Goal: Information Seeking & Learning: Compare options

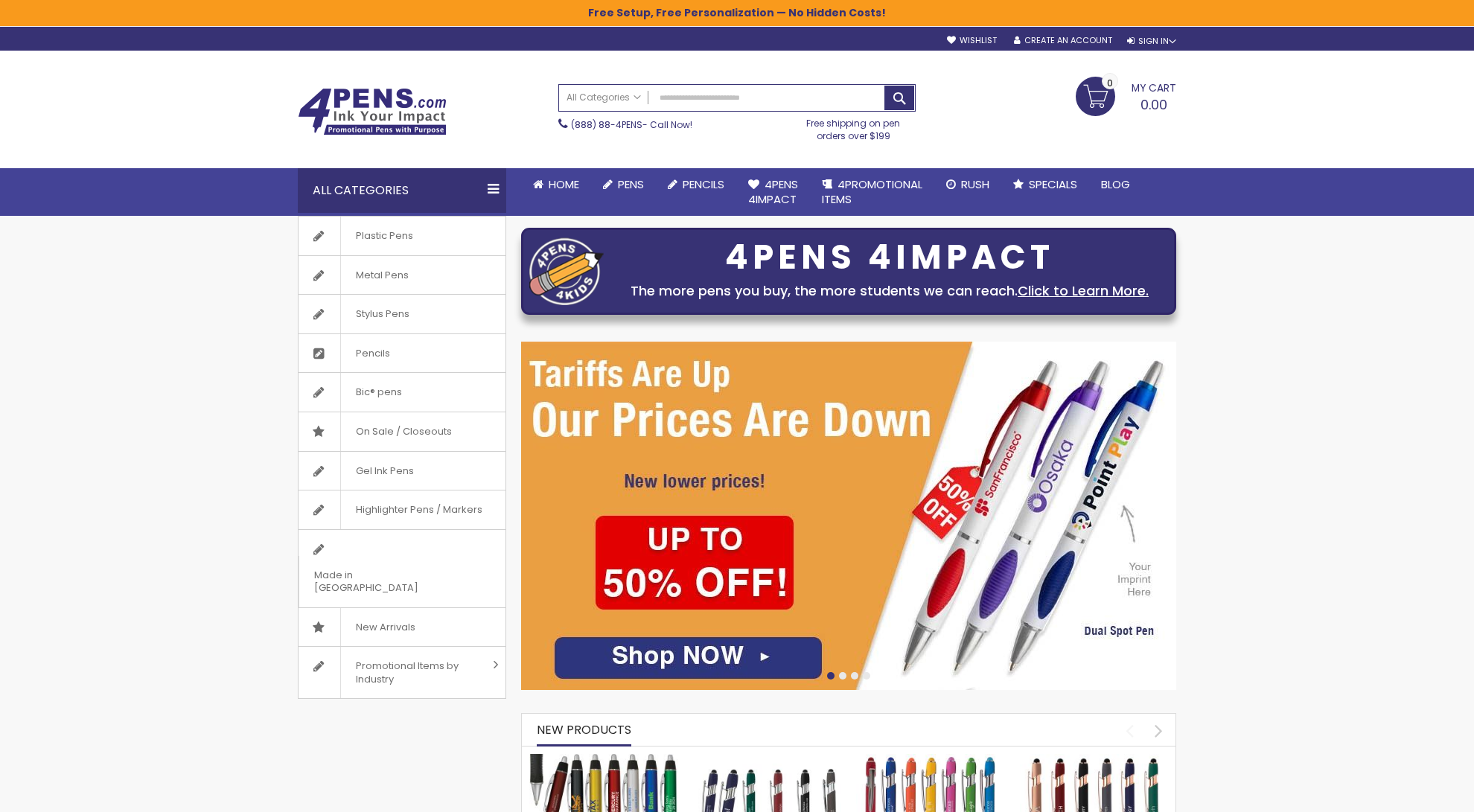
click at [840, 675] on div at bounding box center [842, 675] width 7 height 7
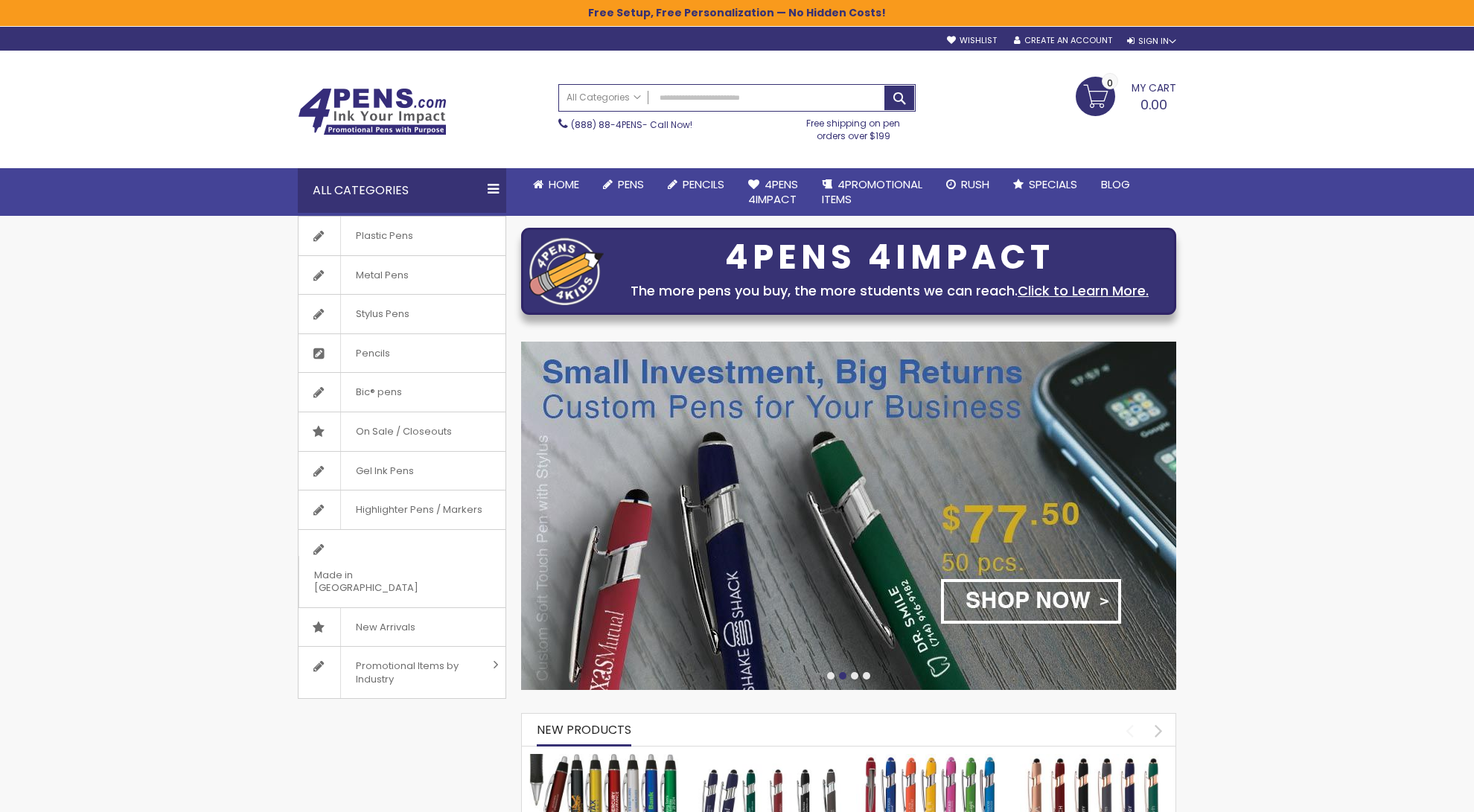
click at [854, 674] on div at bounding box center [854, 675] width 7 height 7
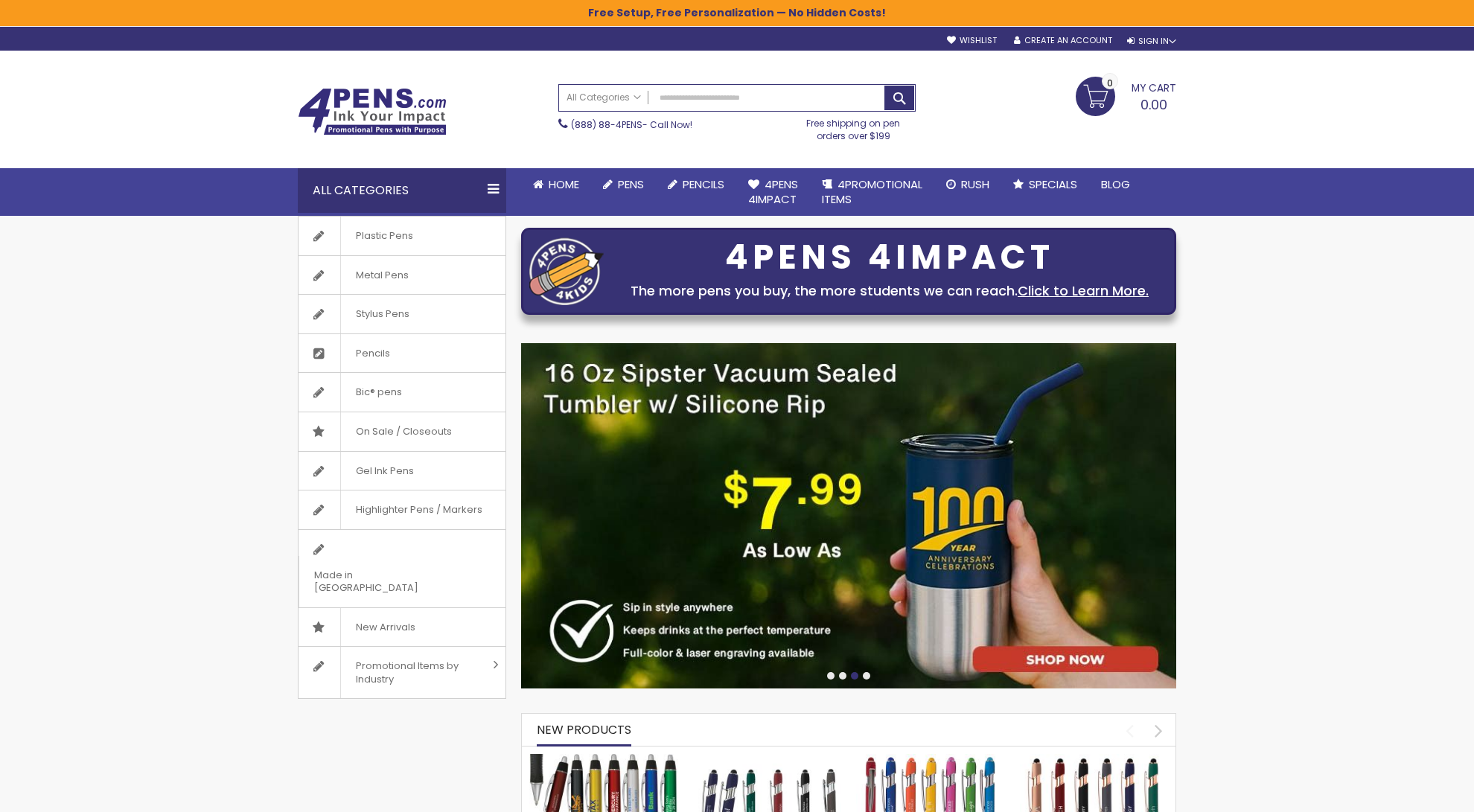
click at [854, 674] on div at bounding box center [854, 675] width 7 height 7
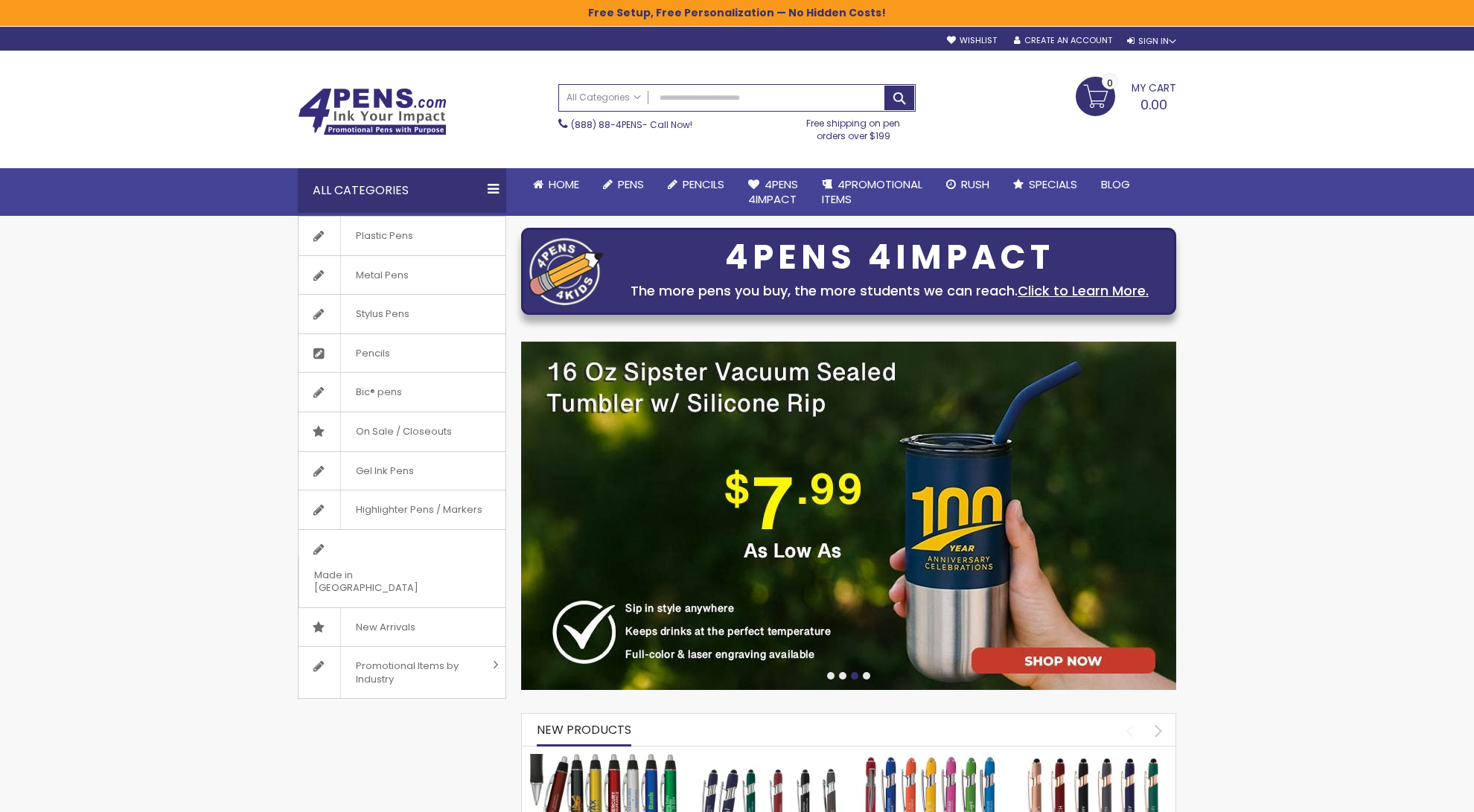
click at [867, 672] on div at bounding box center [866, 675] width 7 height 7
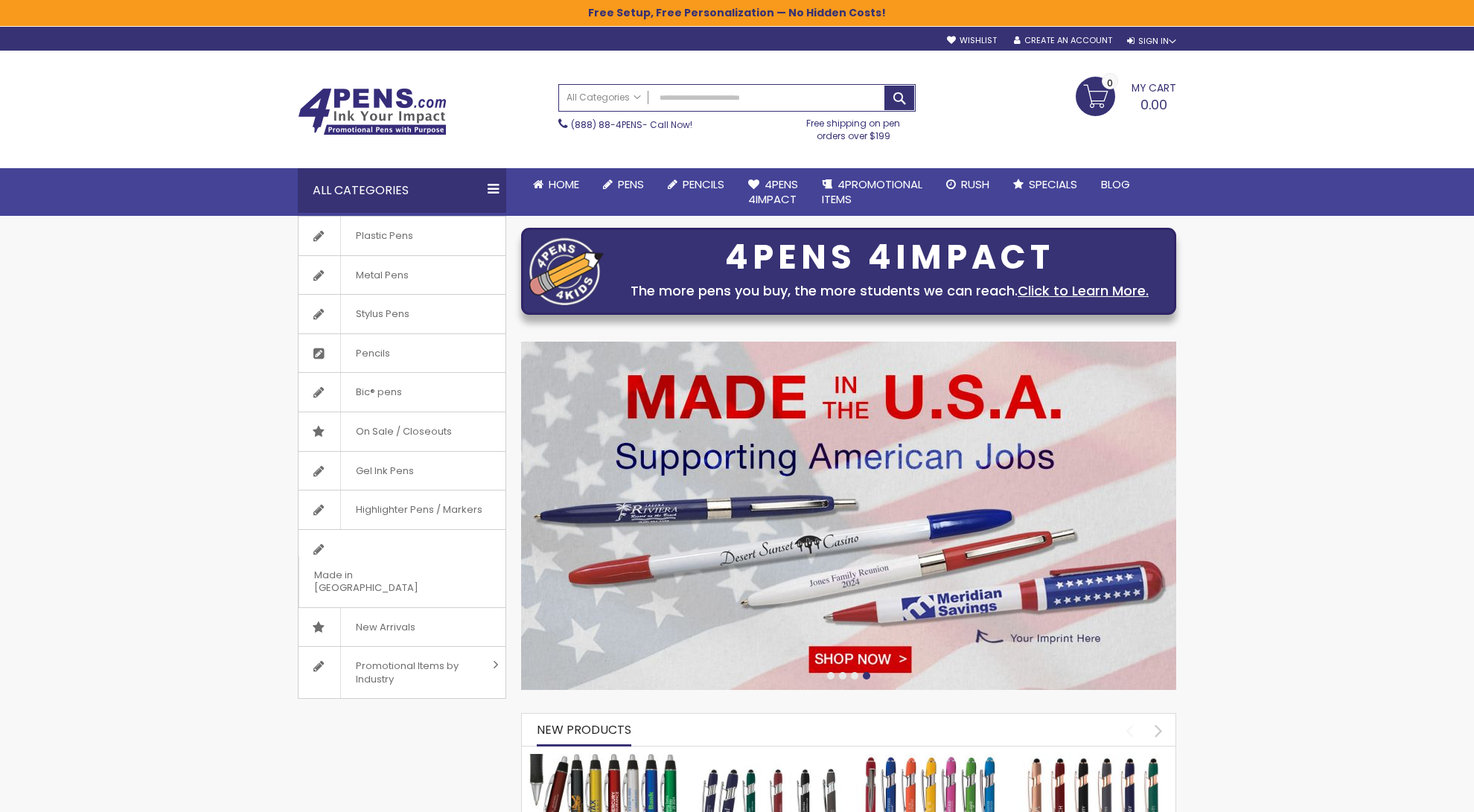
click at [868, 672] on div at bounding box center [866, 675] width 7 height 7
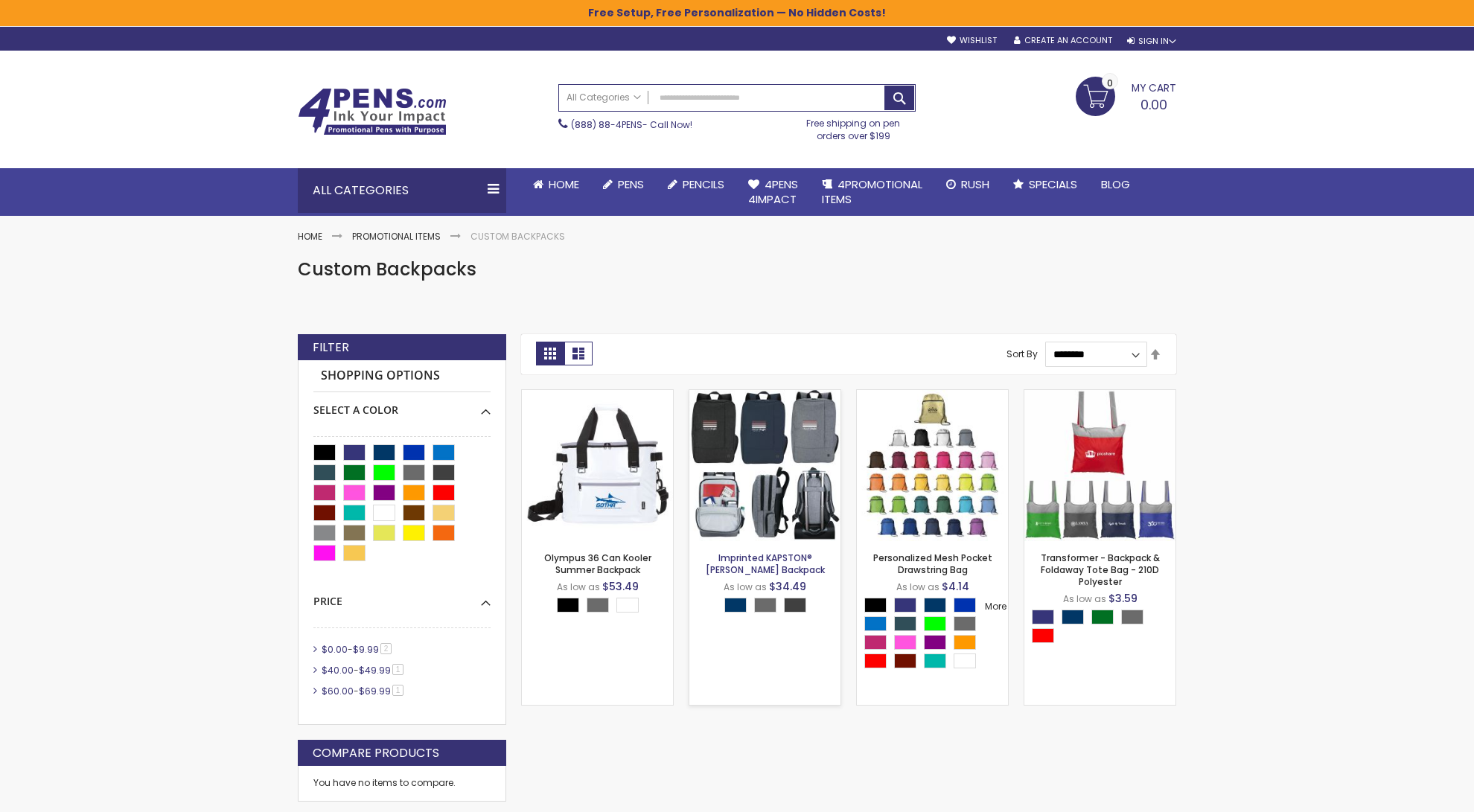
click at [726, 555] on link "Imprinted KAPSTON® Pierce Backpack" at bounding box center [765, 563] width 119 height 25
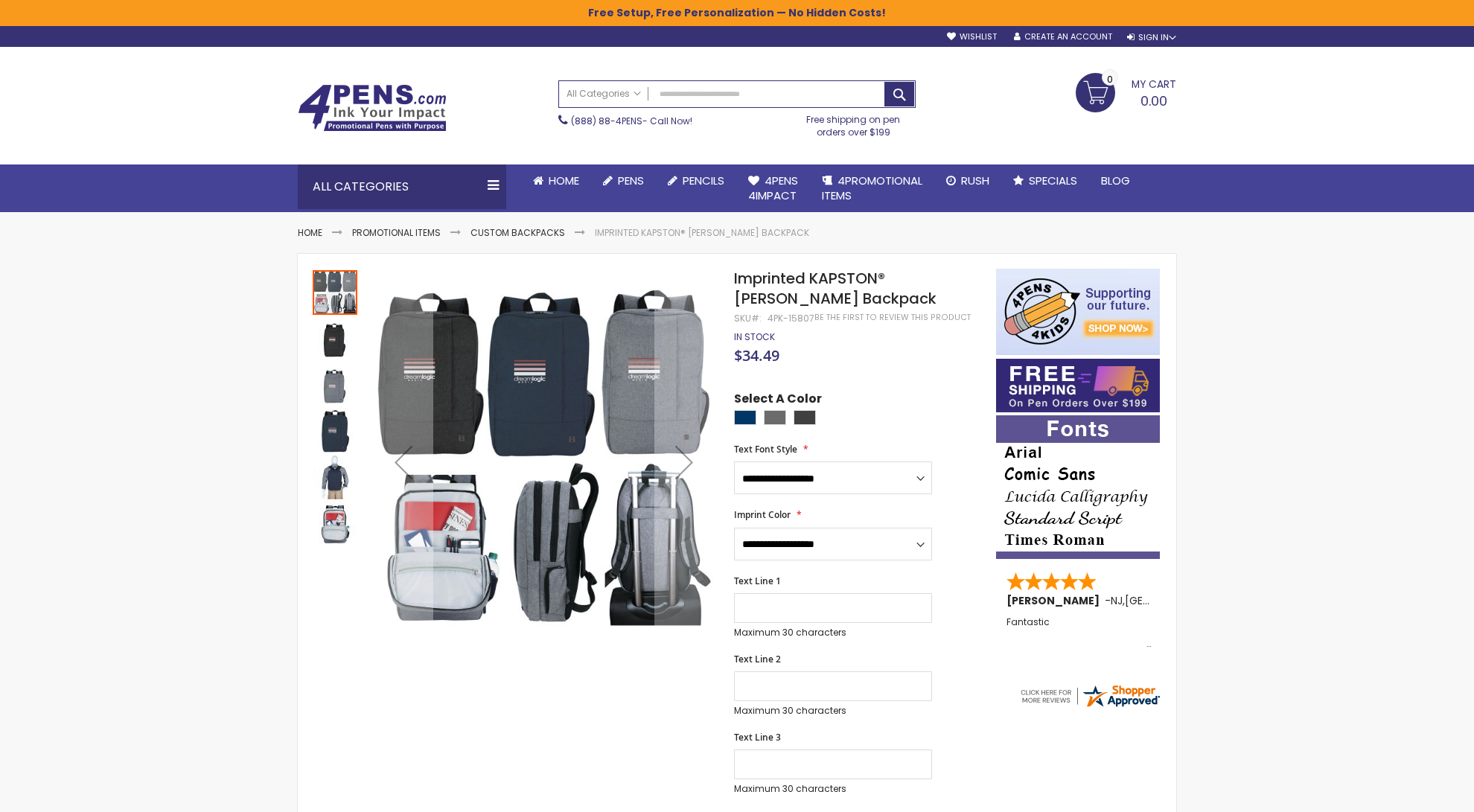
click at [772, 288] on span "Imprinted KAPSTON® Pierce Backpack" at bounding box center [835, 288] width 202 height 41
click at [777, 297] on span "Imprinted KAPSTON® Pierce Backpack" at bounding box center [835, 288] width 202 height 41
click at [778, 297] on span "Imprinted KAPSTON® Pierce Backpack" at bounding box center [835, 288] width 202 height 41
click at [778, 296] on span "Imprinted KAPSTON® Pierce Backpack" at bounding box center [835, 288] width 202 height 41
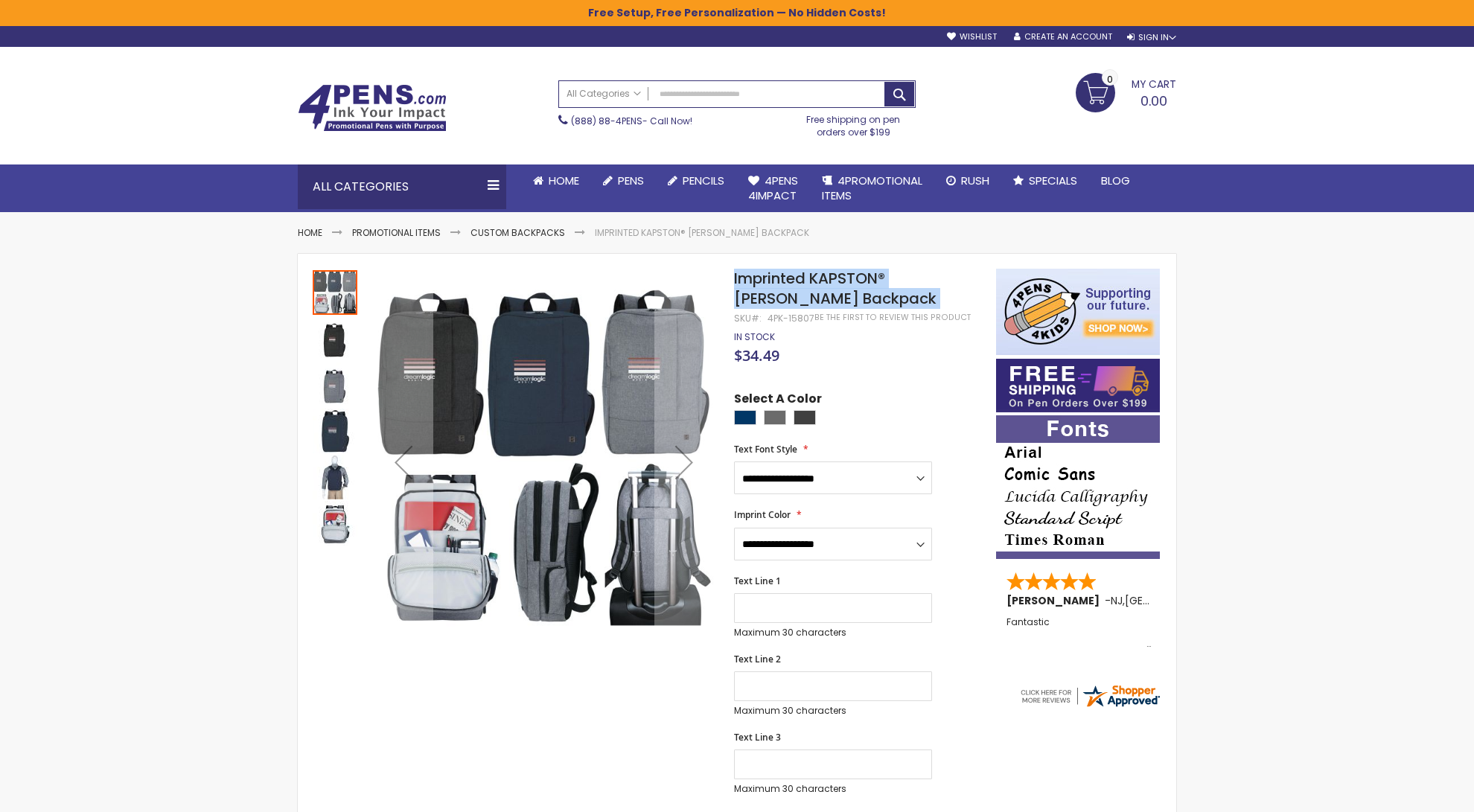
click at [778, 297] on span "Imprinted KAPSTON® Pierce Backpack" at bounding box center [835, 288] width 202 height 41
drag, startPoint x: 848, startPoint y: 265, endPoint x: 837, endPoint y: 280, distance: 18.6
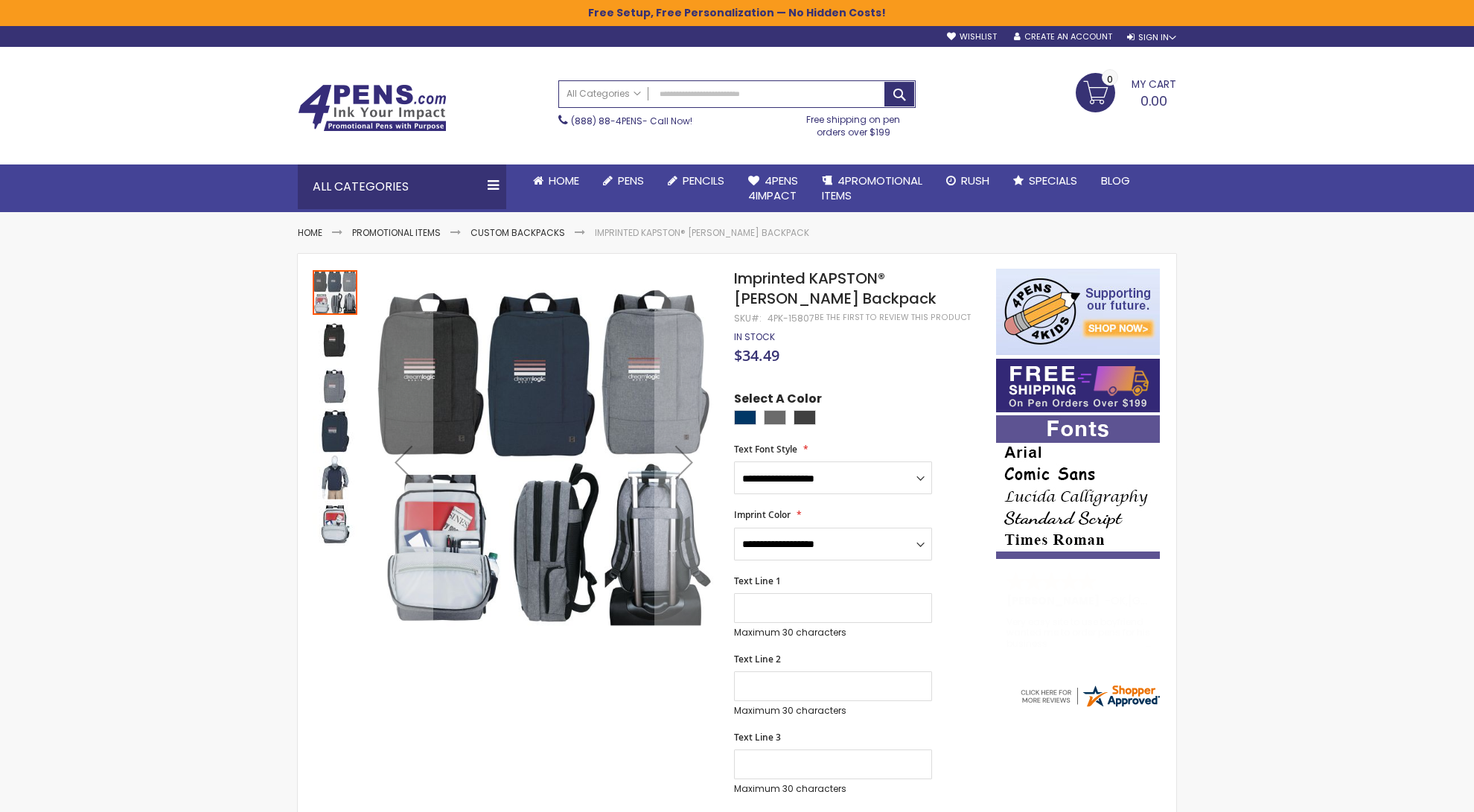
click at [763, 294] on span "Imprinted KAPSTON® Pierce Backpack" at bounding box center [835, 288] width 202 height 41
copy span "Backpack"
click at [779, 90] on input "Search" at bounding box center [736, 94] width 356 height 26
paste input "********"
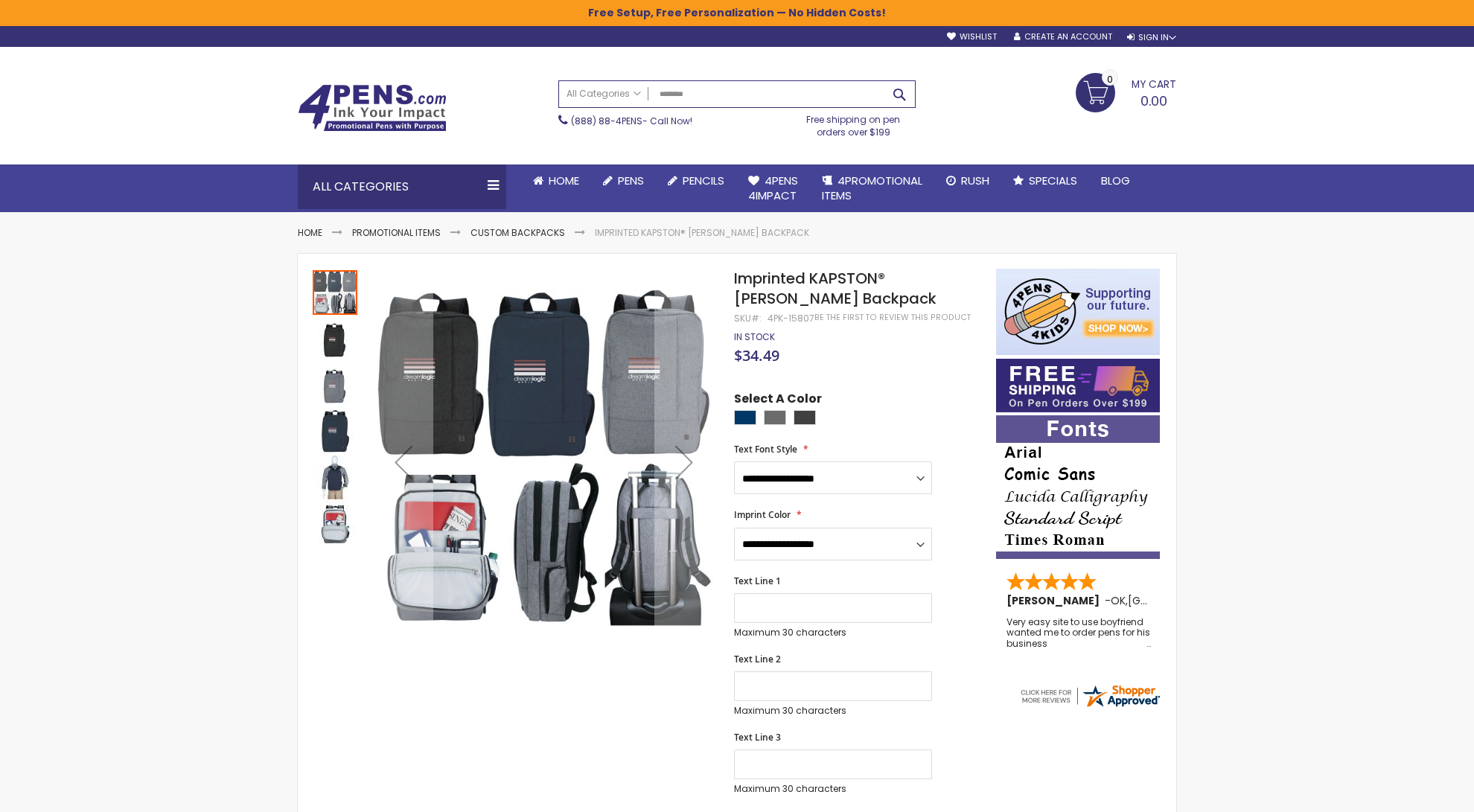
click at [902, 83] on button "Search" at bounding box center [898, 94] width 30 height 25
type input "********"
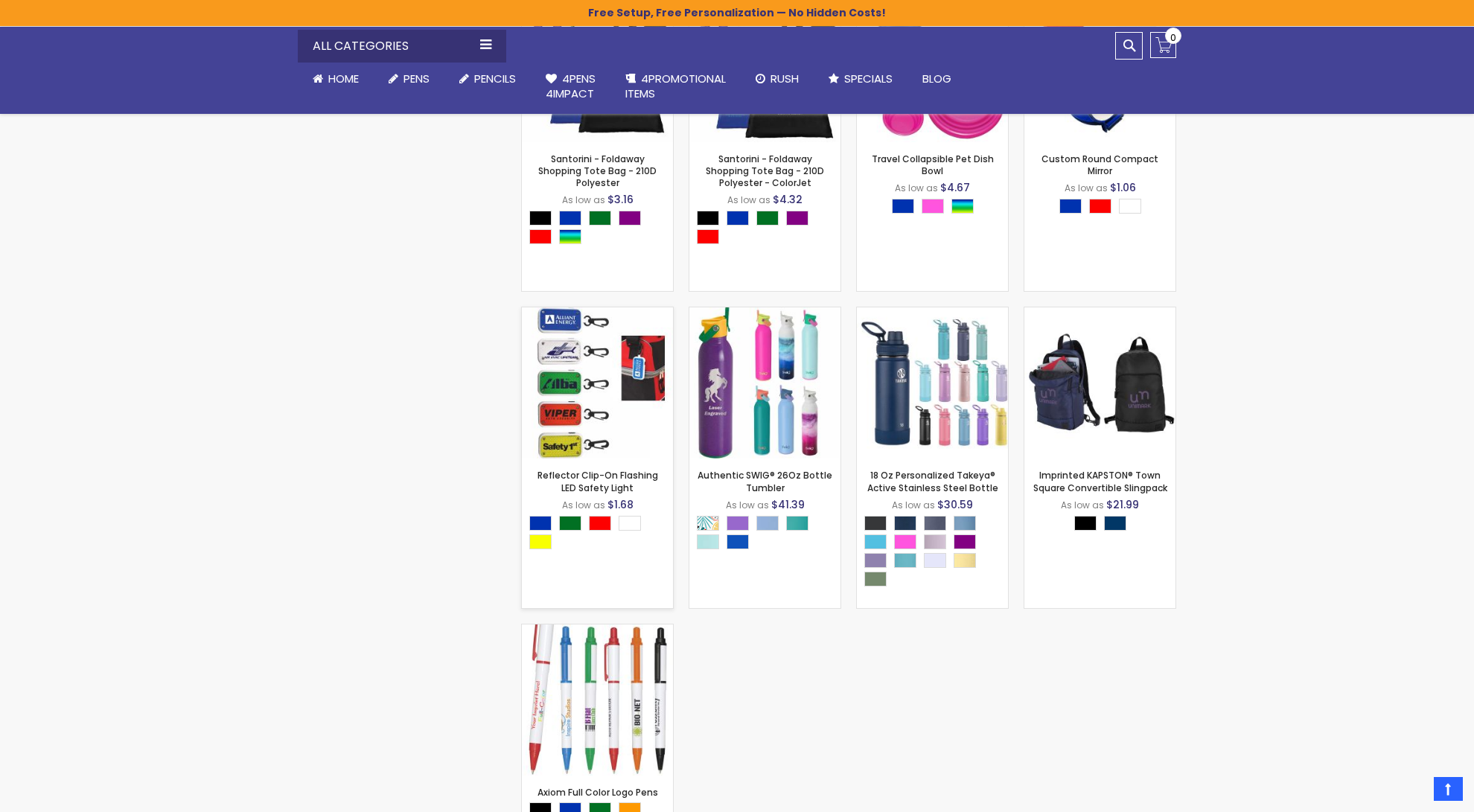
scroll to position [754, 0]
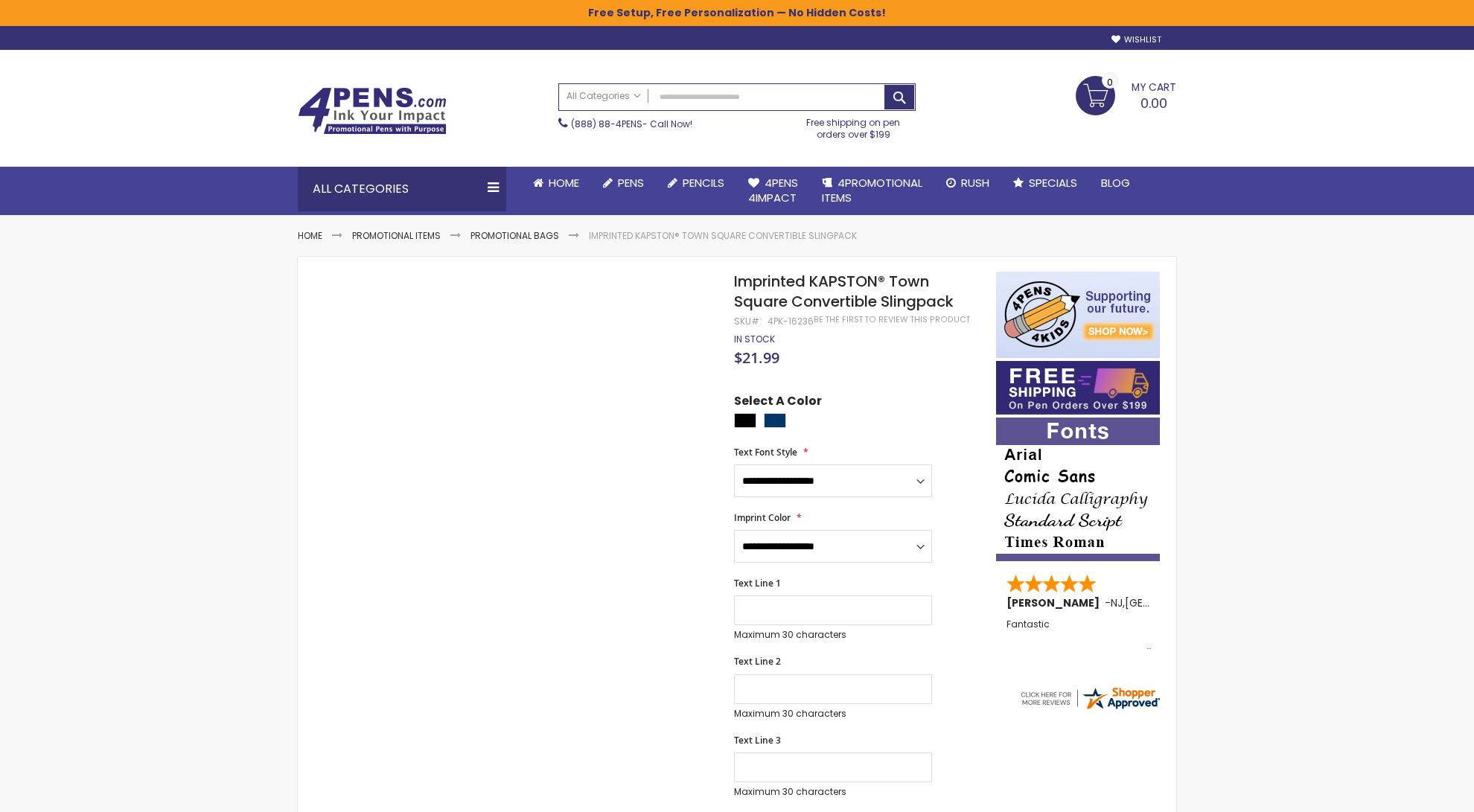
click at [795, 324] on div "4PK-16236" at bounding box center [791, 321] width 46 height 12
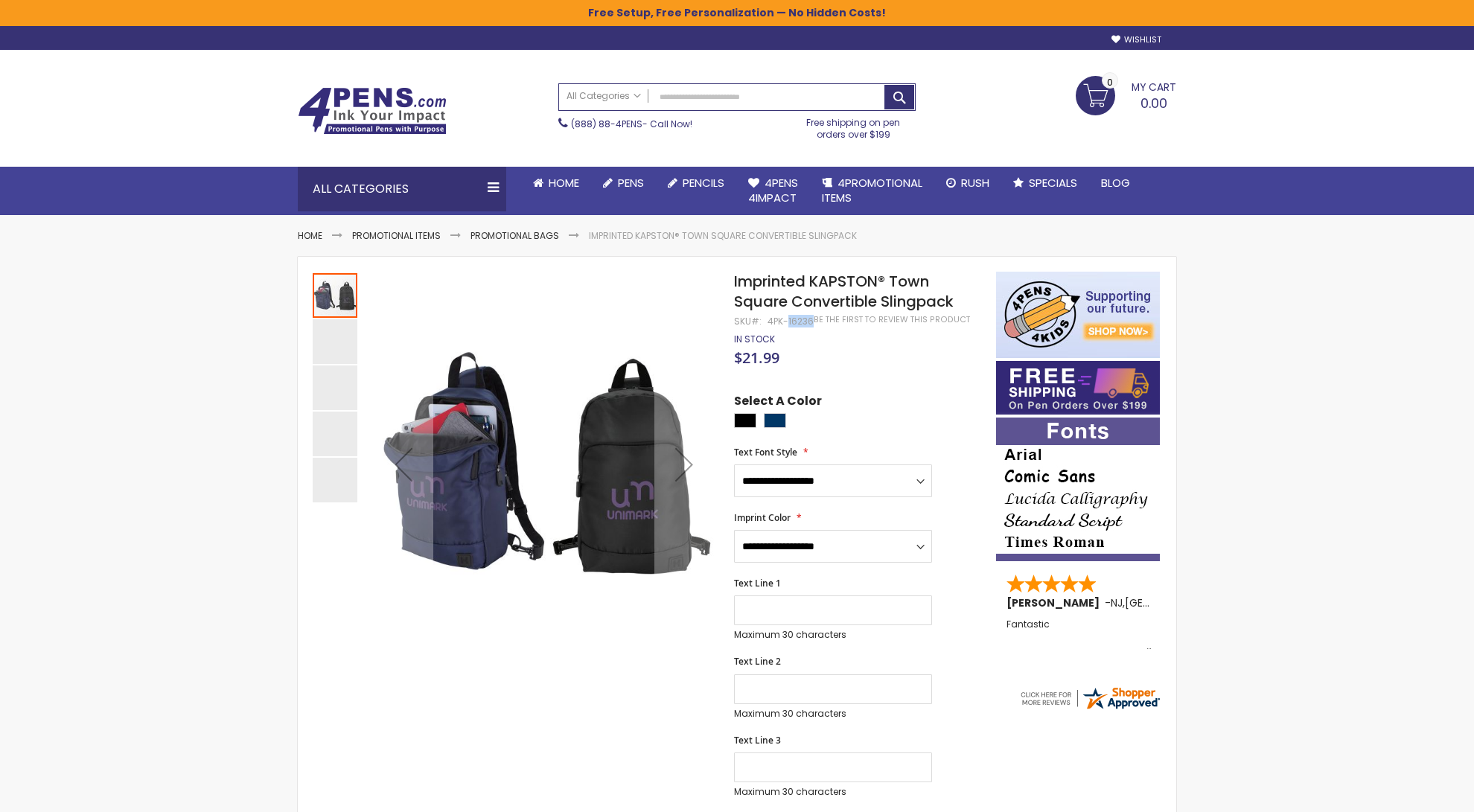
click at [795, 324] on div "4PK-16236" at bounding box center [791, 321] width 46 height 12
copy div "16236"
